Goal: Task Accomplishment & Management: Manage account settings

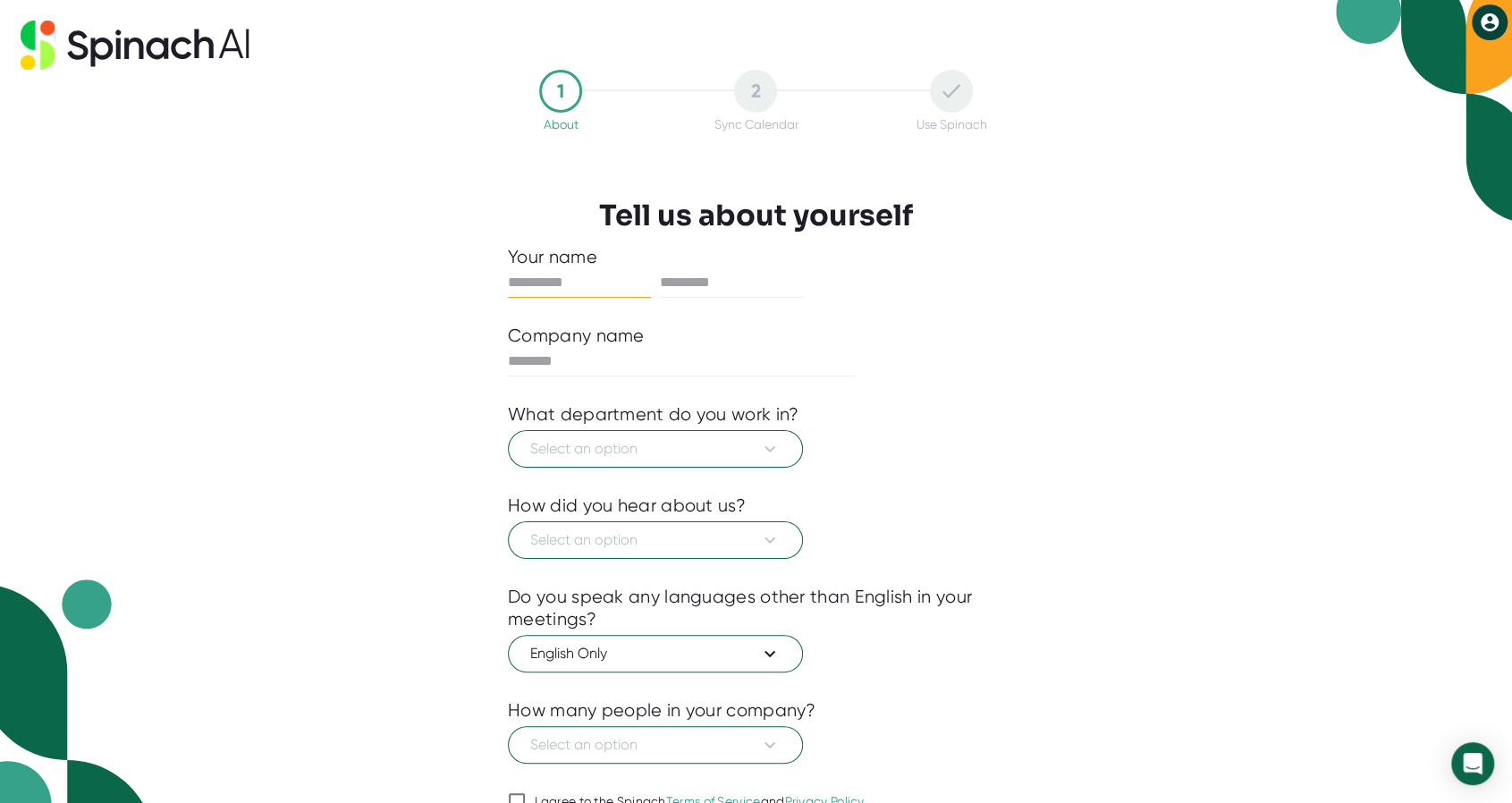
click at [1489, 22] on icon at bounding box center [1489, 22] width 18 height 18
click at [1447, 67] on button "Logout" at bounding box center [1444, 60] width 120 height 31
